Goal: Information Seeking & Learning: Learn about a topic

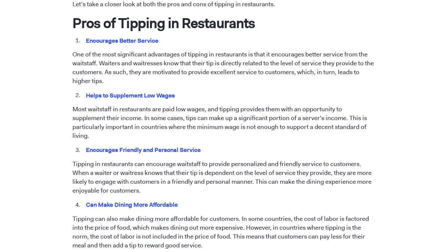
scroll to position [343, 0]
drag, startPoint x: 182, startPoint y: 98, endPoint x: 87, endPoint y: 94, distance: 95.1
click at [87, 94] on li "Helps to Supplement Low Wages" at bounding box center [229, 95] width 294 height 9
copy mark "Helps to Supplement Low Wages"
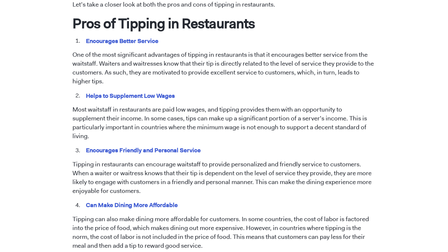
click at [206, 146] on li "Encourages Friendly and Personal Service" at bounding box center [229, 150] width 294 height 9
drag, startPoint x: 206, startPoint y: 143, endPoint x: 105, endPoint y: 138, distance: 101.7
click at [105, 146] on li "Encourages Friendly and Personal Service" at bounding box center [229, 150] width 294 height 9
click at [208, 164] on p "Tipping in restaurants can encourage waitstaff to provide personalized and frie…" at bounding box center [223, 177] width 303 height 35
drag, startPoint x: 182, startPoint y: 195, endPoint x: 52, endPoint y: 189, distance: 129.5
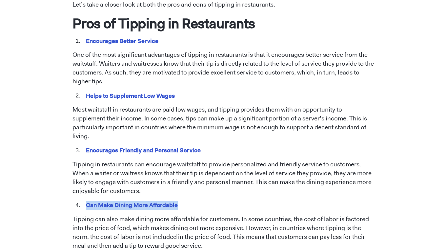
click at [52, 189] on div "April 14, 2023 Tipping in Restaurants: Pros and Cons Dana Bernardino Tipping ha…" at bounding box center [224, 215] width 374 height 1016
copy mark "Can Make Dining More Affordable"
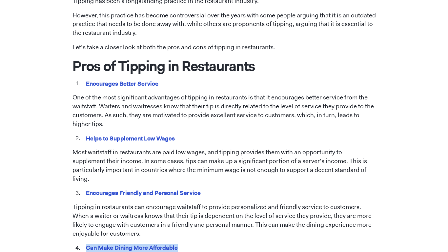
scroll to position [300, 0]
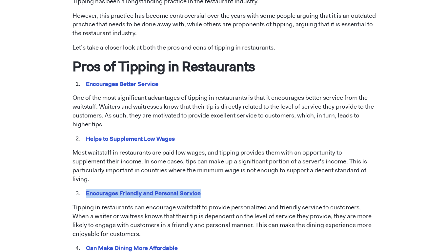
drag, startPoint x: 87, startPoint y: 184, endPoint x: 202, endPoint y: 182, distance: 114.7
click at [202, 189] on li "Encourages Friendly and Personal Service" at bounding box center [229, 193] width 294 height 9
copy mark "Encourages Friendly and Personal Service"
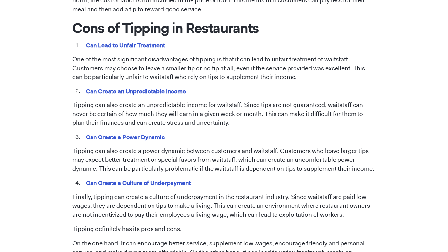
scroll to position [579, 0]
drag, startPoint x: 85, startPoint y: 81, endPoint x: 197, endPoint y: 83, distance: 111.4
click at [197, 87] on li "Can Create an Unpredictable Income" at bounding box center [229, 91] width 294 height 9
copy mark "Can Create an Unpredictable Income"
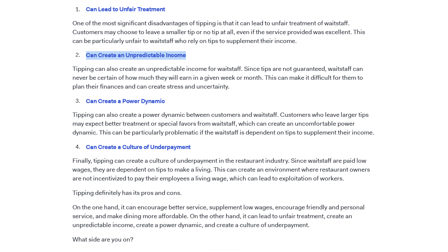
scroll to position [614, 0]
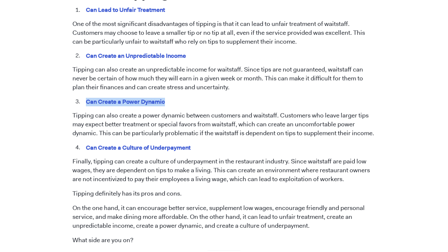
drag, startPoint x: 166, startPoint y: 91, endPoint x: 87, endPoint y: 89, distance: 80.0
click at [87, 97] on li "Can Create a Power Dynamic" at bounding box center [229, 101] width 294 height 9
copy mark "Can Create a Power Dynamic"
click at [87, 142] on mark "Can Create a Culture of Underpayment" at bounding box center [138, 147] width 107 height 10
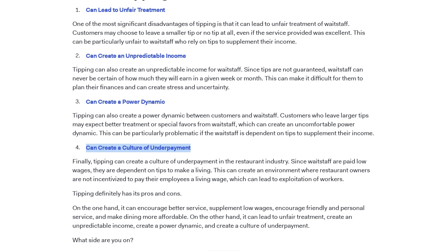
drag, startPoint x: 87, startPoint y: 140, endPoint x: 208, endPoint y: 133, distance: 121.4
click at [208, 133] on span "Tipping has been a longstanding practice in the restaurant industry. However, t…" at bounding box center [223, 25] width 303 height 686
copy mark "Can Create a Culture of Underpayment"
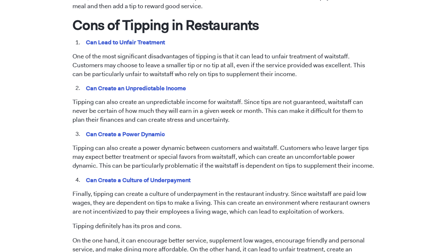
scroll to position [586, 0]
